Goal: Check status: Check status

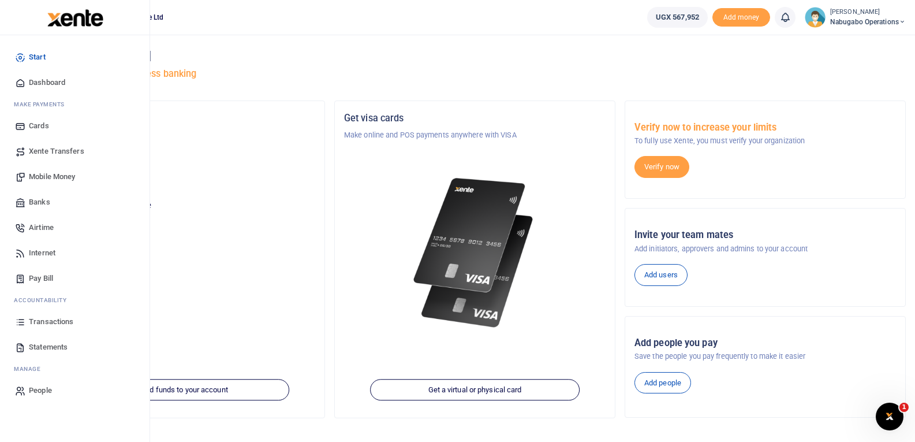
click at [40, 316] on span "Transactions" at bounding box center [51, 322] width 44 height 12
